Goal: Transaction & Acquisition: Obtain resource

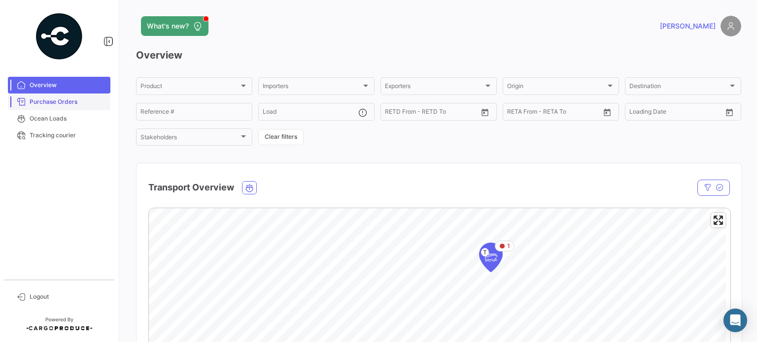
click at [41, 106] on span "Purchase Orders" at bounding box center [68, 102] width 77 height 9
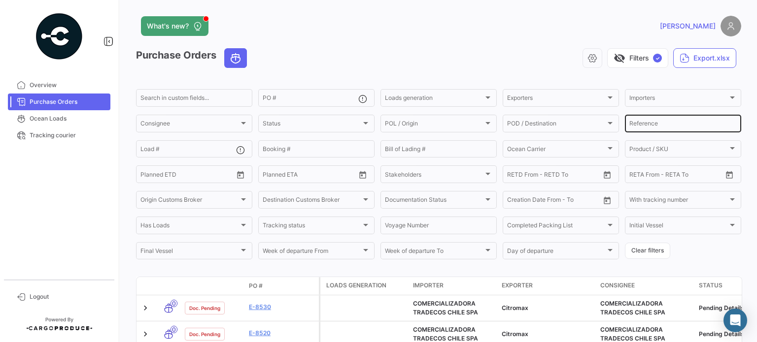
click at [646, 126] on input "Reference" at bounding box center [682, 125] width 107 height 7
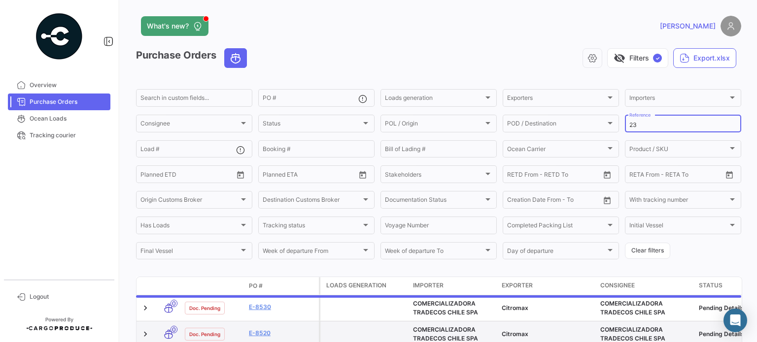
type input "23"
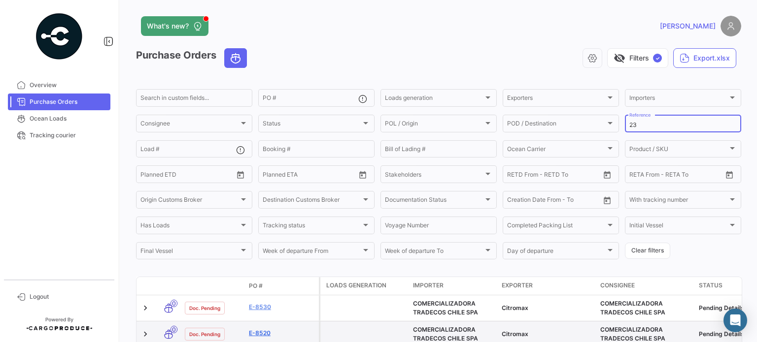
click at [263, 334] on link "E-8520" at bounding box center [282, 333] width 66 height 9
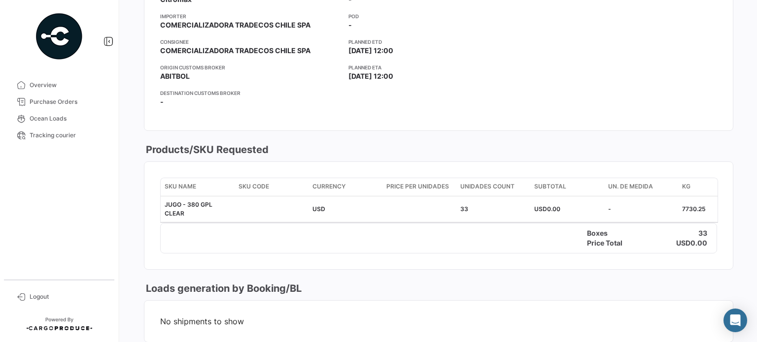
scroll to position [61, 0]
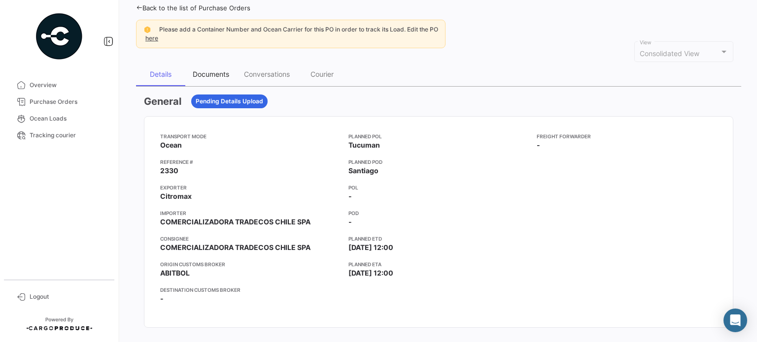
click at [201, 70] on div "Documents" at bounding box center [211, 74] width 36 height 8
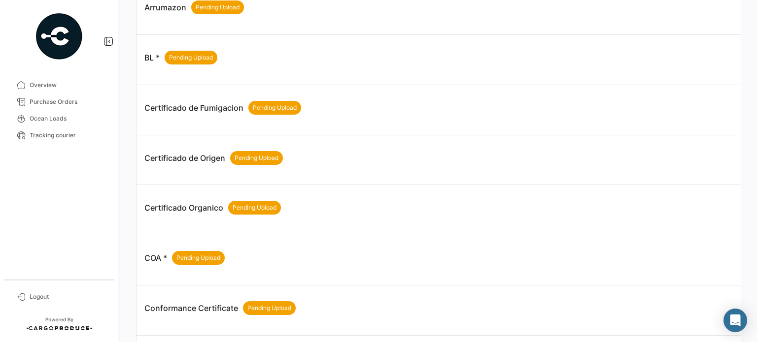
scroll to position [177, 0]
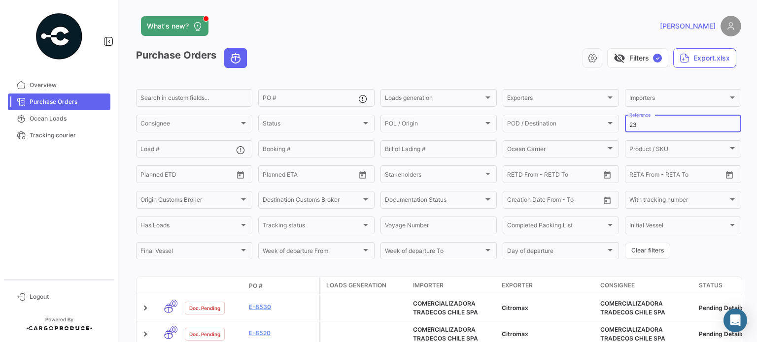
click at [642, 130] on div "23 Reference" at bounding box center [682, 122] width 107 height 19
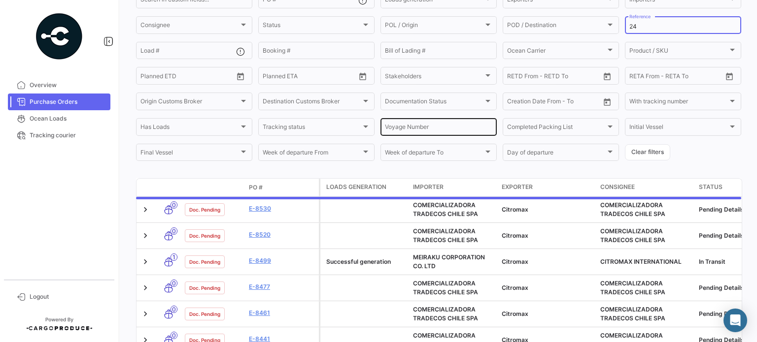
scroll to position [132, 0]
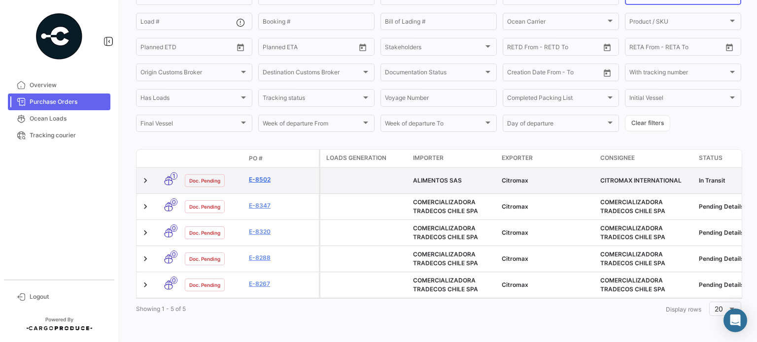
type input "24"
click at [261, 175] on link "E-8502" at bounding box center [282, 179] width 66 height 9
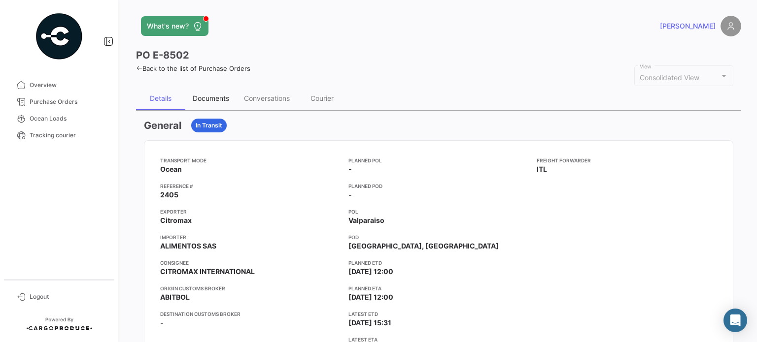
click at [213, 100] on div "Documents" at bounding box center [211, 98] width 36 height 8
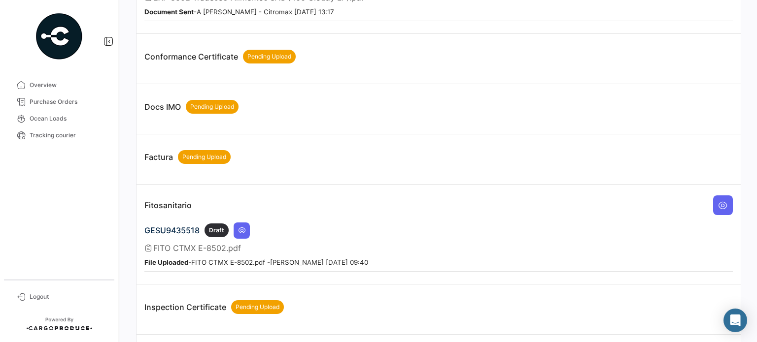
scroll to position [640, 0]
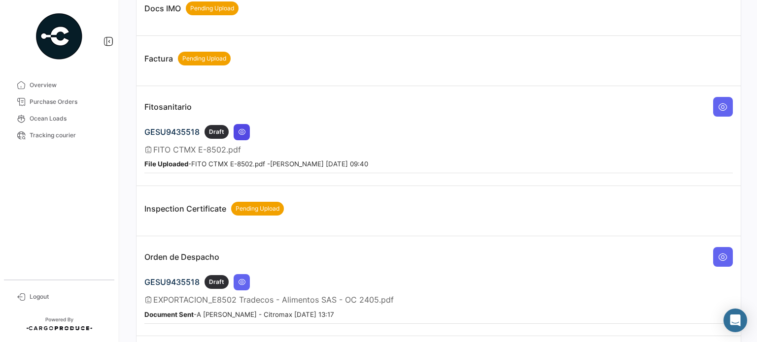
click at [240, 128] on icon at bounding box center [242, 132] width 8 height 8
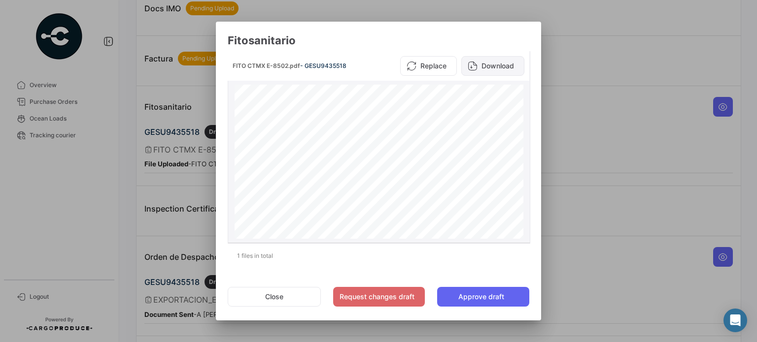
click at [487, 71] on button "Download" at bounding box center [492, 66] width 63 height 20
click at [487, 67] on button "Download" at bounding box center [492, 66] width 63 height 20
click at [284, 289] on button "Close" at bounding box center [274, 297] width 93 height 20
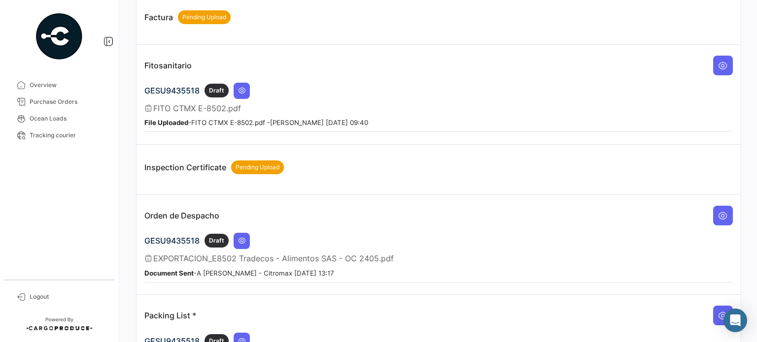
scroll to position [780, 0]
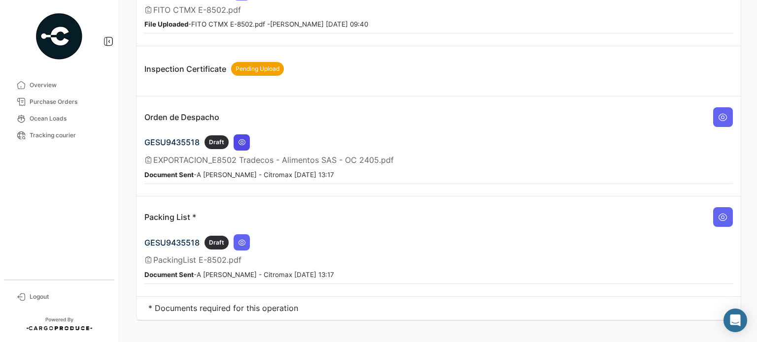
click at [240, 138] on icon at bounding box center [242, 142] width 8 height 8
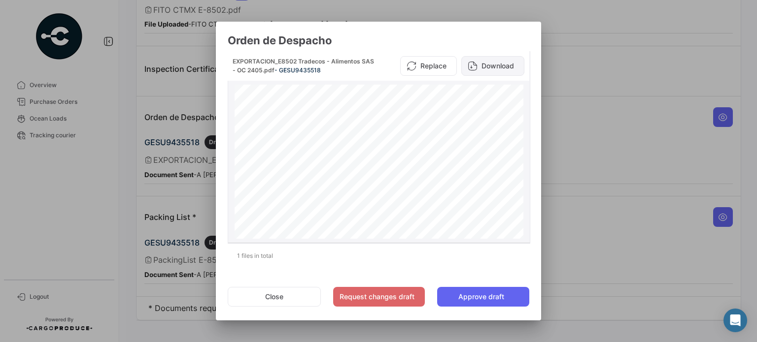
click at [486, 67] on button "Download" at bounding box center [492, 66] width 63 height 20
drag, startPoint x: 275, startPoint y: 297, endPoint x: 266, endPoint y: 294, distance: 9.8
click at [275, 297] on button "Close" at bounding box center [274, 297] width 93 height 20
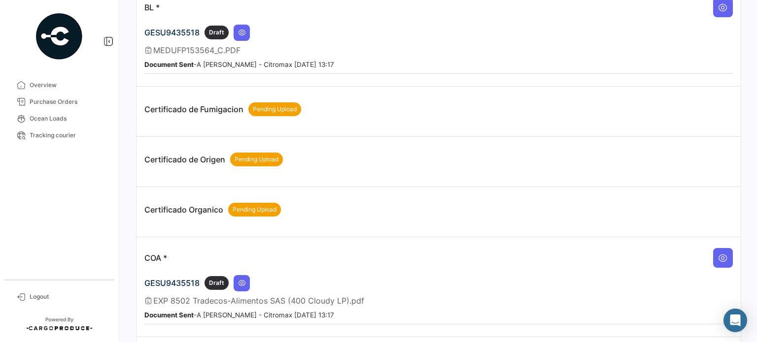
scroll to position [189, 0]
